Goal: Task Accomplishment & Management: Use online tool/utility

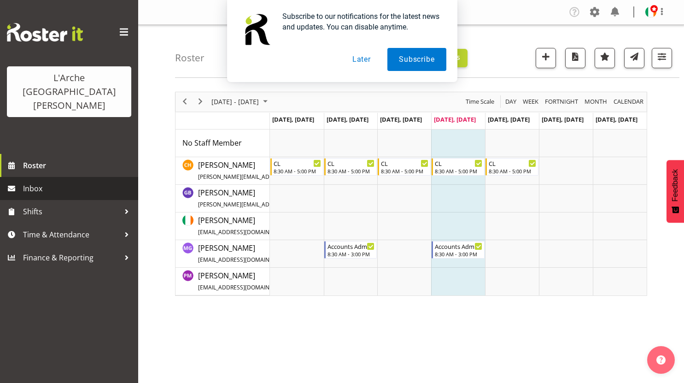
click at [32, 182] on span "Inbox" at bounding box center [78, 189] width 111 height 14
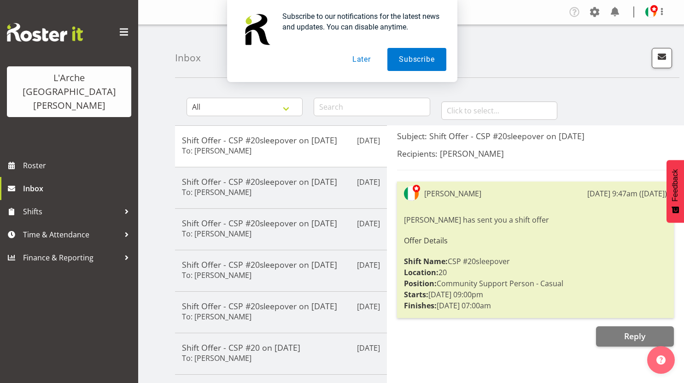
click at [369, 59] on button "Later" at bounding box center [361, 59] width 41 height 23
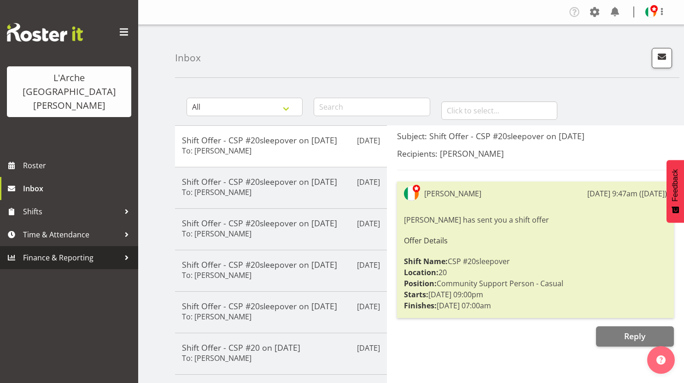
click at [125, 251] on div at bounding box center [127, 258] width 14 height 14
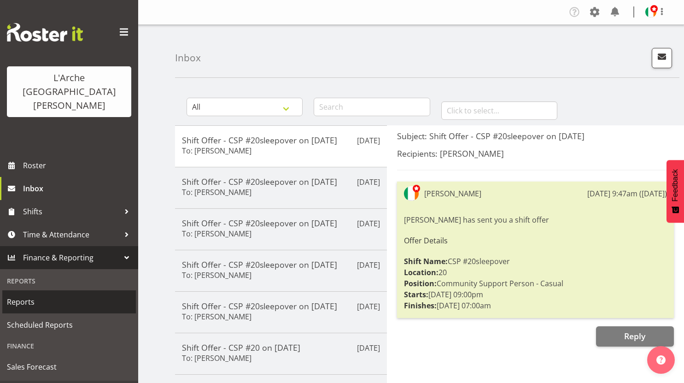
click at [18, 295] on span "Reports" at bounding box center [69, 302] width 124 height 14
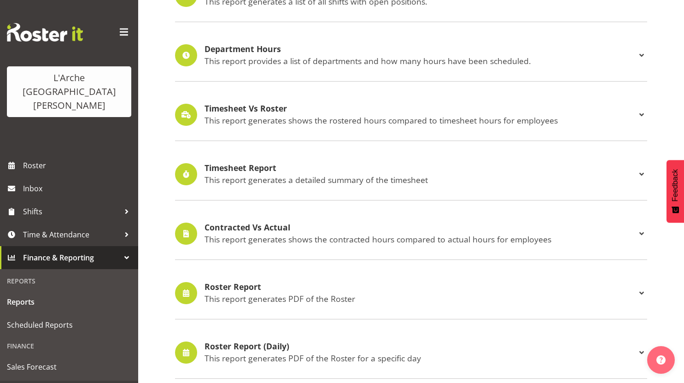
scroll to position [224, 0]
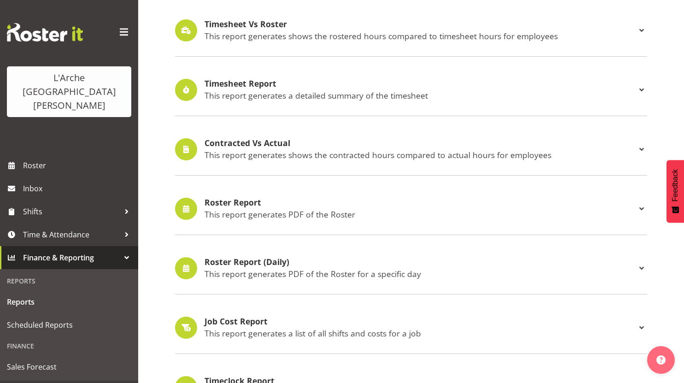
click at [643, 209] on span at bounding box center [641, 208] width 11 height 11
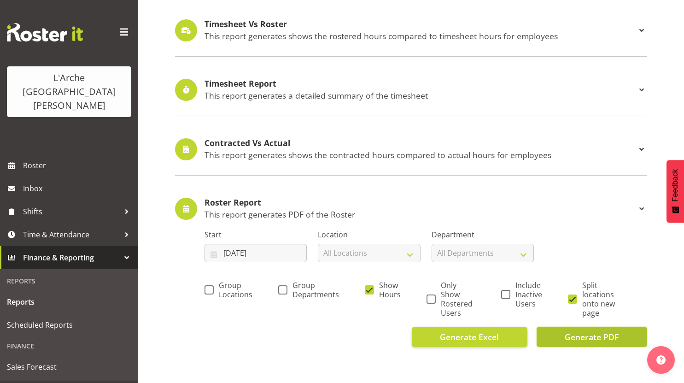
click at [603, 337] on span "Generate PDF" at bounding box center [592, 337] width 54 height 12
click at [603, 335] on span "Generate PDF" at bounding box center [592, 337] width 54 height 12
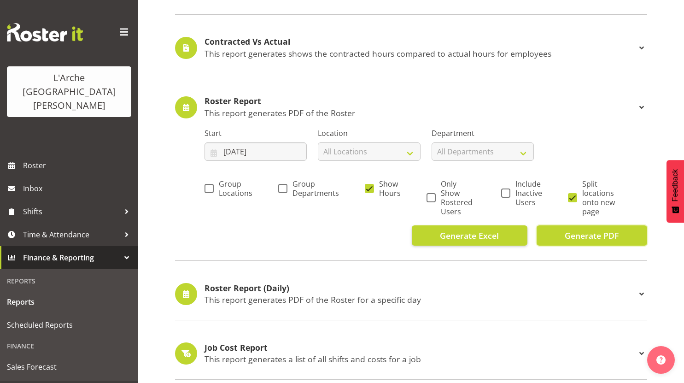
scroll to position [332, 0]
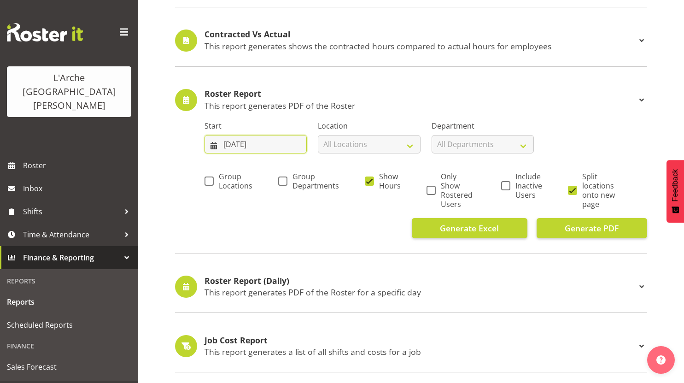
click at [293, 146] on input "[DATE]" at bounding box center [256, 144] width 102 height 18
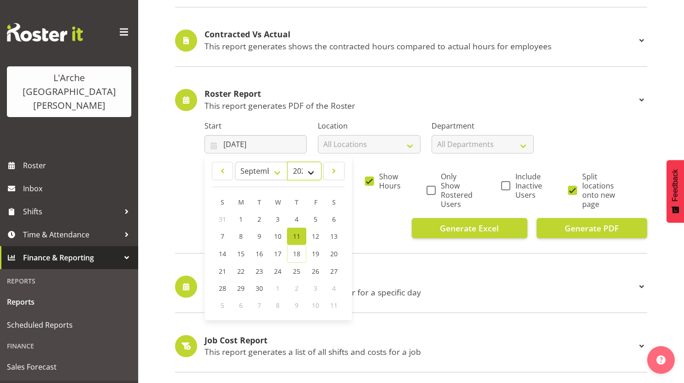
click at [310, 171] on select "2035 2034 2033 2032 2031 2030 2029 2028 2027 2026 2025 2024 2023 2022 2021 2020…" at bounding box center [305, 171] width 34 height 18
click at [278, 168] on select "January February March April May June July August September October November De…" at bounding box center [261, 171] width 53 height 18
select select "5"
click at [235, 162] on select "January February March April May June July August September October November De…" at bounding box center [261, 171] width 53 height 18
click at [240, 218] on span "2" at bounding box center [242, 219] width 4 height 9
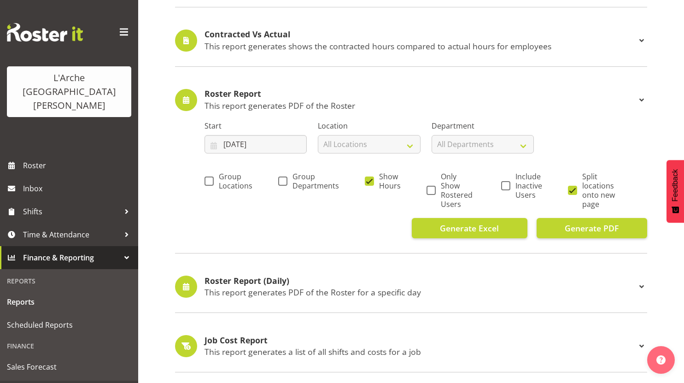
click at [306, 221] on div "Generate Excel Generate PDF" at bounding box center [426, 228] width 443 height 20
click at [611, 224] on span "Generate PDF" at bounding box center [592, 228] width 54 height 12
click at [274, 141] on input "[DATE]" at bounding box center [256, 144] width 102 height 18
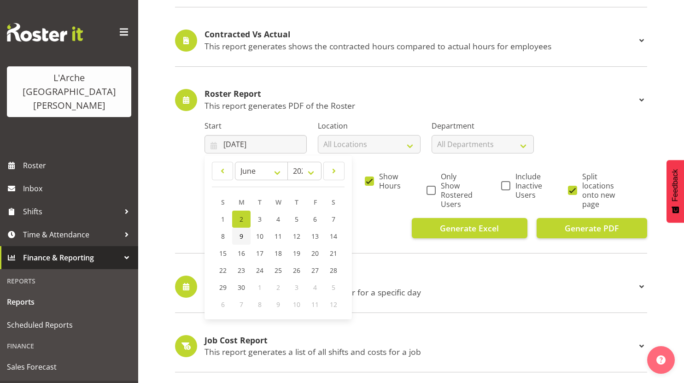
click at [240, 233] on span "9" at bounding box center [242, 236] width 4 height 9
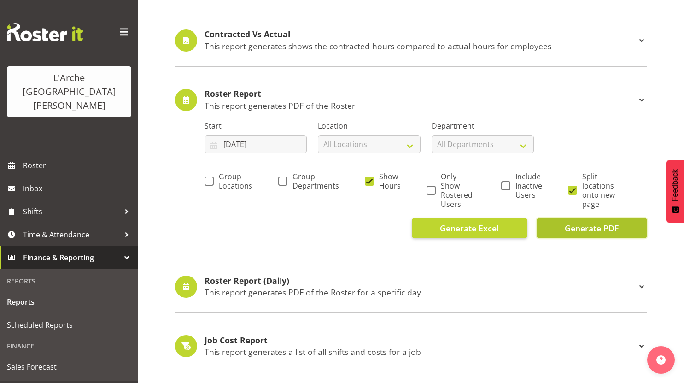
click at [603, 228] on span "Generate PDF" at bounding box center [592, 228] width 54 height 12
click at [231, 140] on input "[DATE]" at bounding box center [256, 144] width 102 height 18
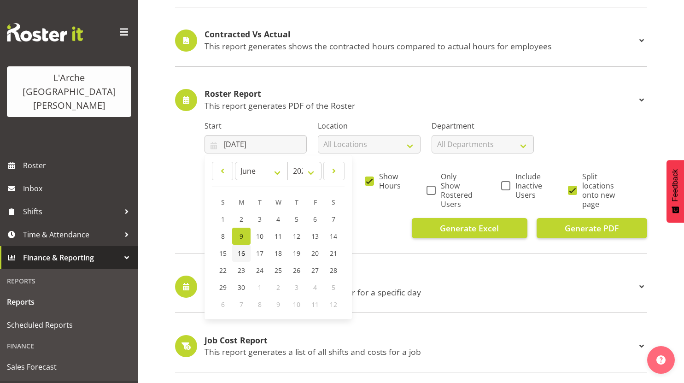
click at [243, 253] on span "16" at bounding box center [241, 253] width 7 height 9
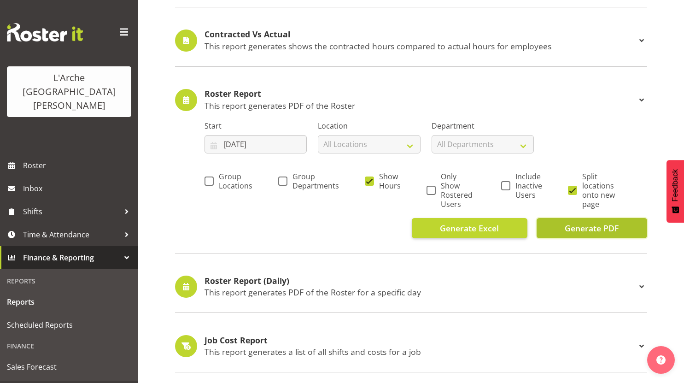
click at [594, 226] on span "Generate PDF" at bounding box center [592, 228] width 54 height 12
click at [263, 142] on input "[DATE]" at bounding box center [256, 144] width 102 height 18
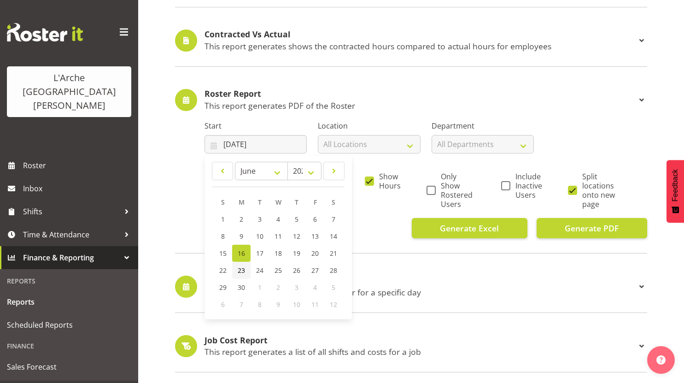
click at [241, 270] on span "23" at bounding box center [241, 270] width 7 height 9
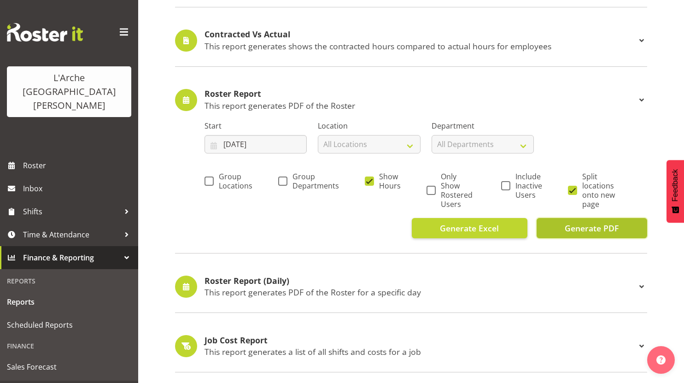
click at [604, 224] on span "Generate PDF" at bounding box center [592, 228] width 54 height 12
click at [271, 141] on input "[DATE]" at bounding box center [256, 144] width 102 height 18
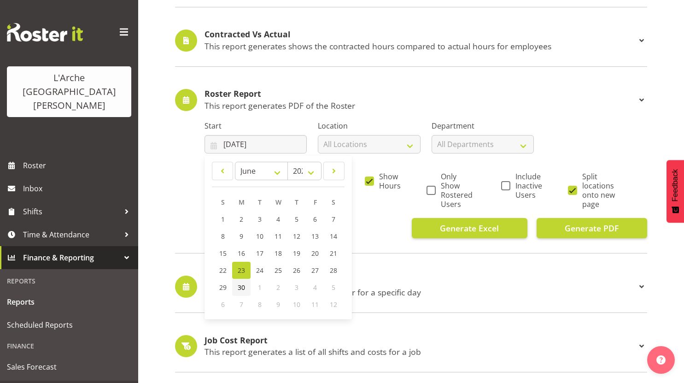
click at [242, 285] on span "30" at bounding box center [241, 287] width 7 height 9
type input "[DATE]"
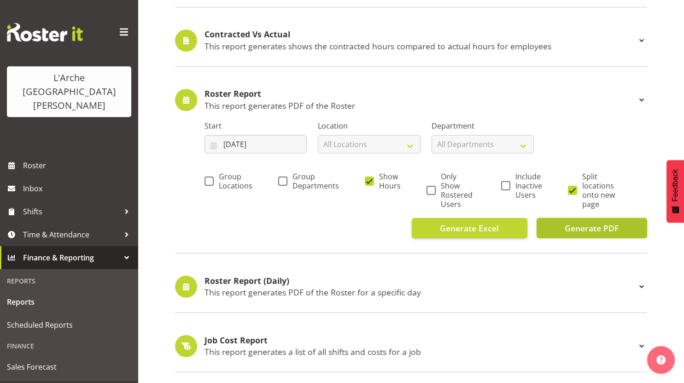
click at [597, 225] on span "Generate PDF" at bounding box center [592, 228] width 54 height 12
click at [271, 143] on input "[DATE]" at bounding box center [256, 144] width 102 height 18
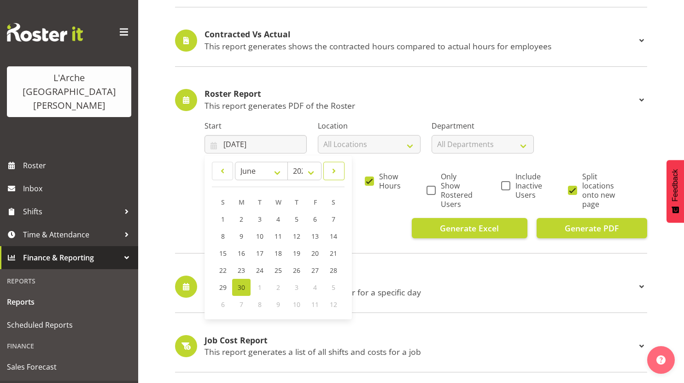
click at [334, 171] on span at bounding box center [334, 170] width 9 height 11
select select "6"
click at [245, 236] on link "7" at bounding box center [241, 236] width 18 height 17
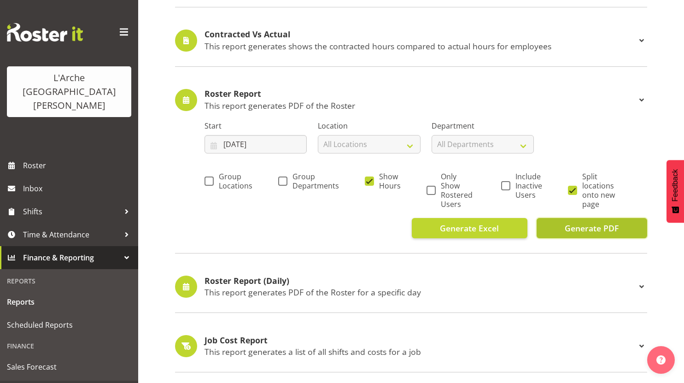
click at [607, 229] on span "Generate PDF" at bounding box center [592, 228] width 54 height 12
click at [271, 141] on input "[DATE]" at bounding box center [256, 144] width 102 height 18
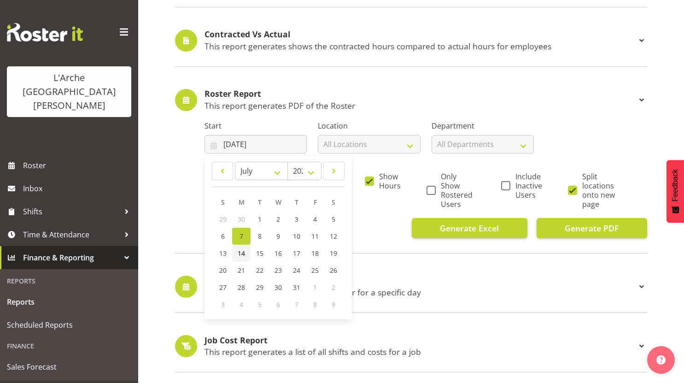
click at [243, 255] on span "14" at bounding box center [241, 253] width 7 height 9
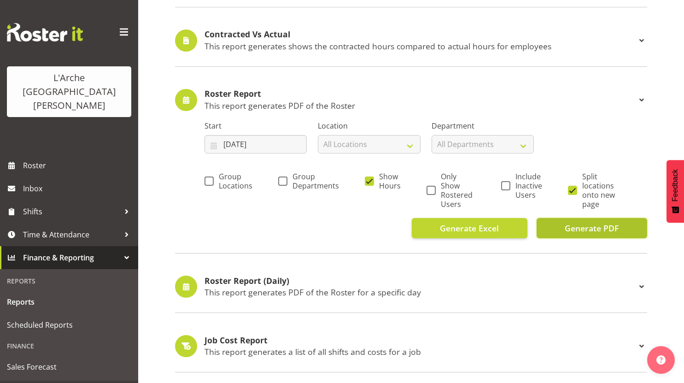
click at [589, 228] on span "Generate PDF" at bounding box center [592, 228] width 54 height 12
click at [274, 146] on input "[DATE]" at bounding box center [256, 144] width 102 height 18
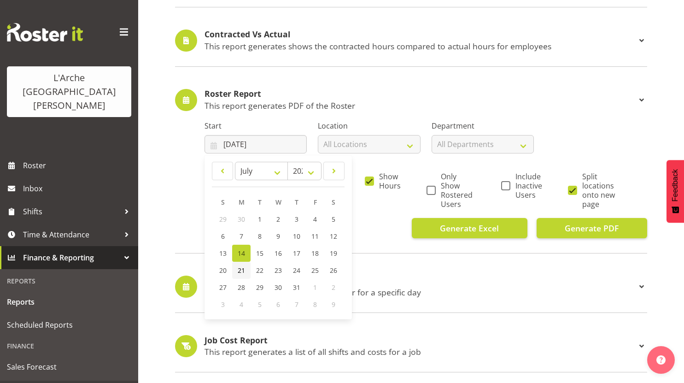
click at [241, 267] on span "21" at bounding box center [241, 270] width 7 height 9
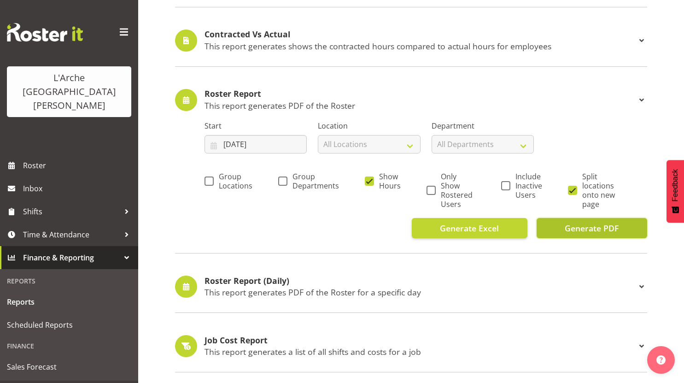
click at [606, 225] on span "Generate PDF" at bounding box center [592, 228] width 54 height 12
click at [266, 143] on input "[DATE]" at bounding box center [256, 144] width 102 height 18
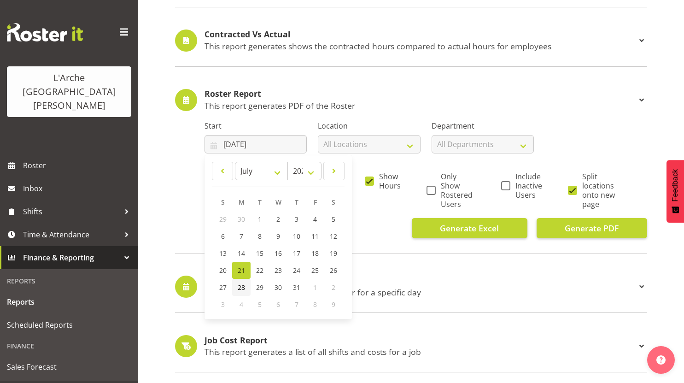
click at [242, 288] on span "28" at bounding box center [241, 287] width 7 height 9
type input "[DATE]"
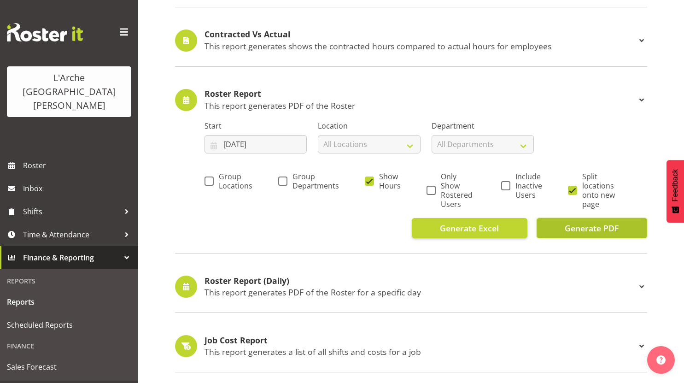
click at [600, 232] on span "Generate PDF" at bounding box center [592, 228] width 54 height 12
